Goal: Transaction & Acquisition: Purchase product/service

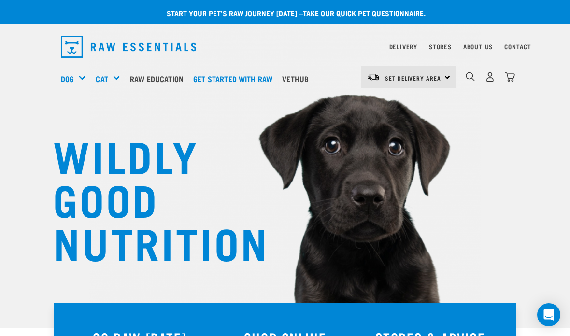
click at [0, 0] on div "Mixes & Minces" at bounding box center [0, 0] width 0 height 0
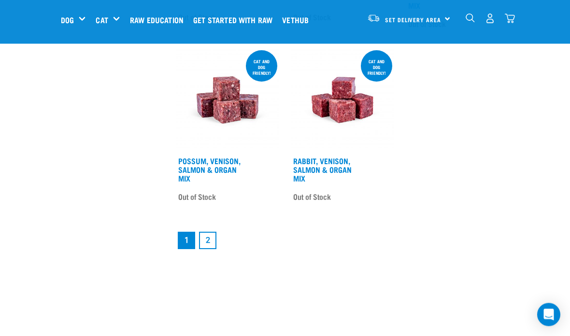
scroll to position [1767, 0]
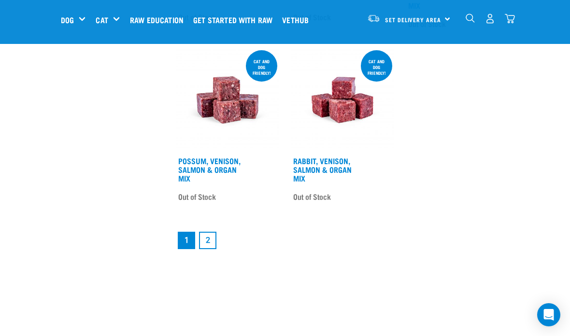
click at [209, 242] on link "2" at bounding box center [207, 240] width 17 height 17
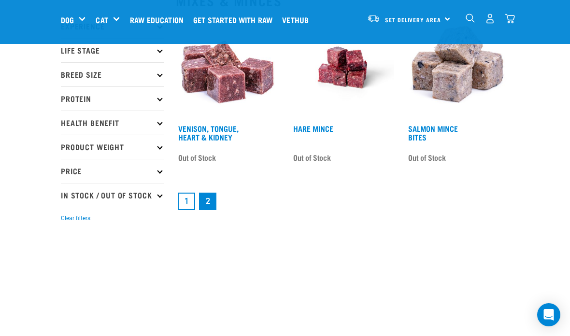
scroll to position [137, 0]
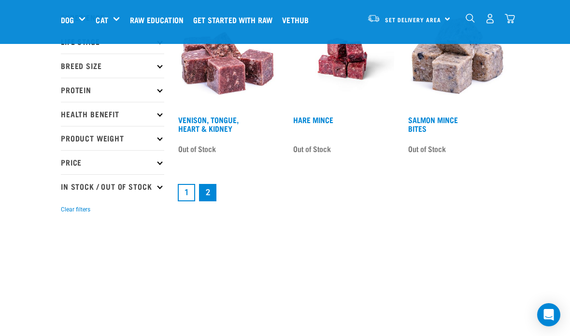
click at [187, 187] on link "1" at bounding box center [186, 192] width 17 height 17
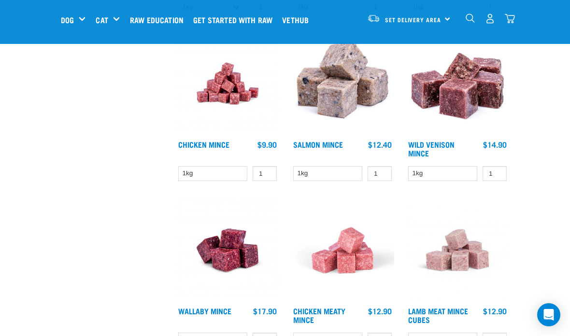
scroll to position [791, 0]
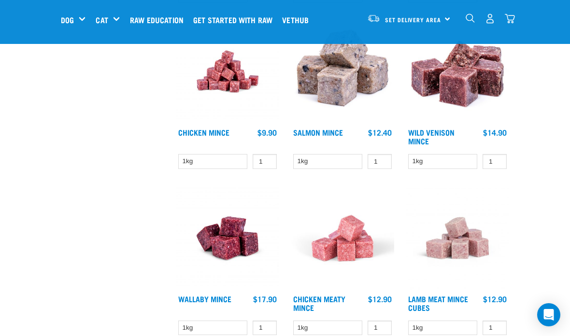
click at [330, 297] on link "Chicken Meaty Mince" at bounding box center [319, 303] width 52 height 13
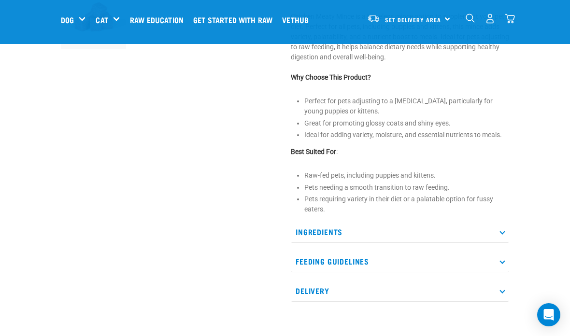
scroll to position [323, 0]
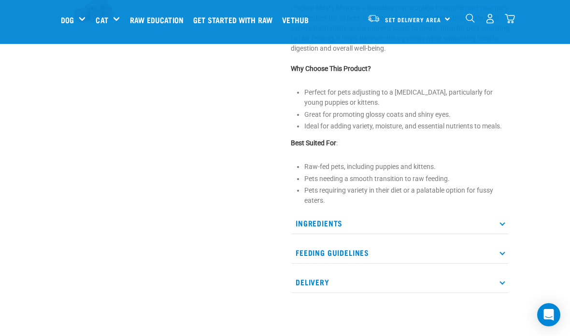
click at [403, 225] on p "Ingredients" at bounding box center [400, 224] width 218 height 22
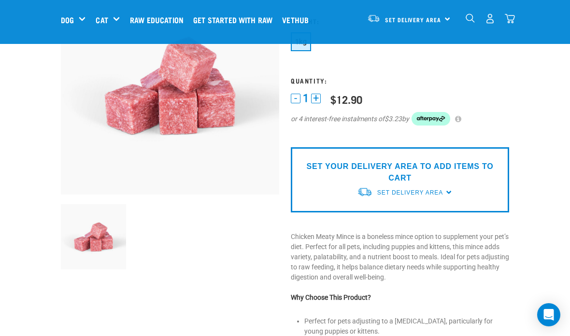
scroll to position [94, 0]
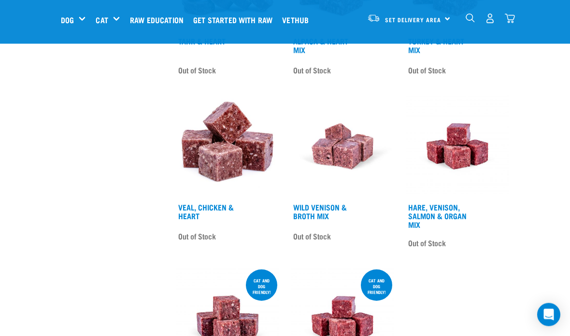
scroll to position [1538, 0]
